Goal: Obtain resource: Obtain resource

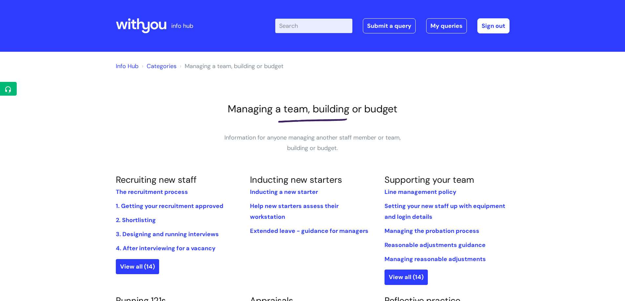
click at [300, 24] on input "Enter your search term here..." at bounding box center [313, 26] width 77 height 14
type input "useful forms"
click button "Search" at bounding box center [0, 0] width 0 height 0
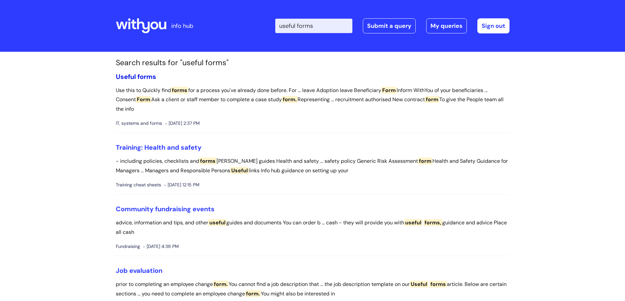
click at [140, 76] on span "forms" at bounding box center [146, 76] width 19 height 9
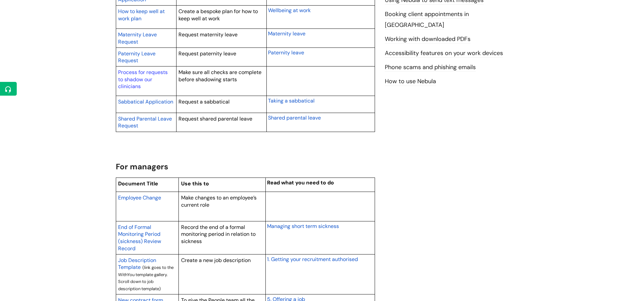
scroll to position [426, 0]
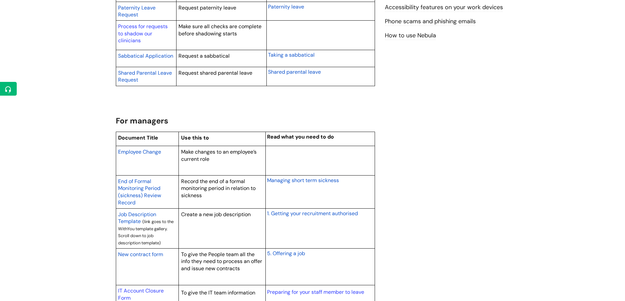
click at [151, 151] on span "Employee Change" at bounding box center [139, 152] width 43 height 7
